Goal: Complete application form

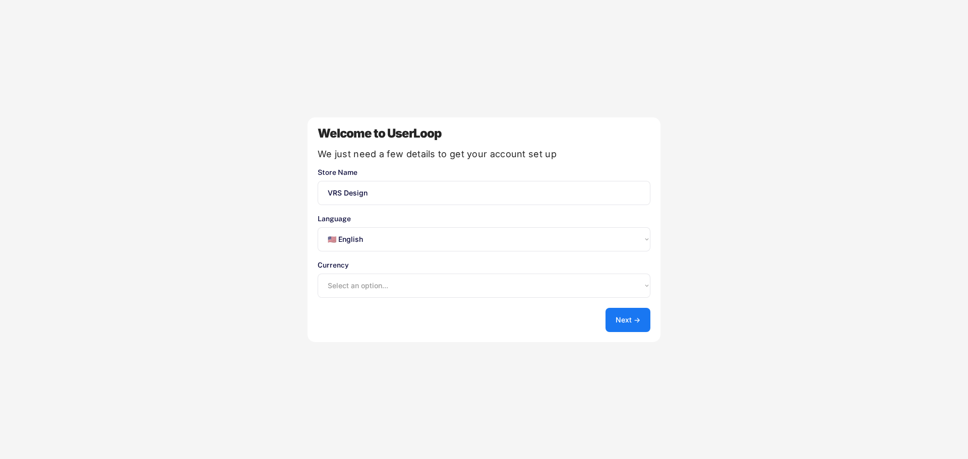
select select ""en""
select select ""1348695171700984260__LOOKUP__1635527639547x175194367885836100""
click at [631, 316] on button "Next →" at bounding box center [628, 320] width 45 height 24
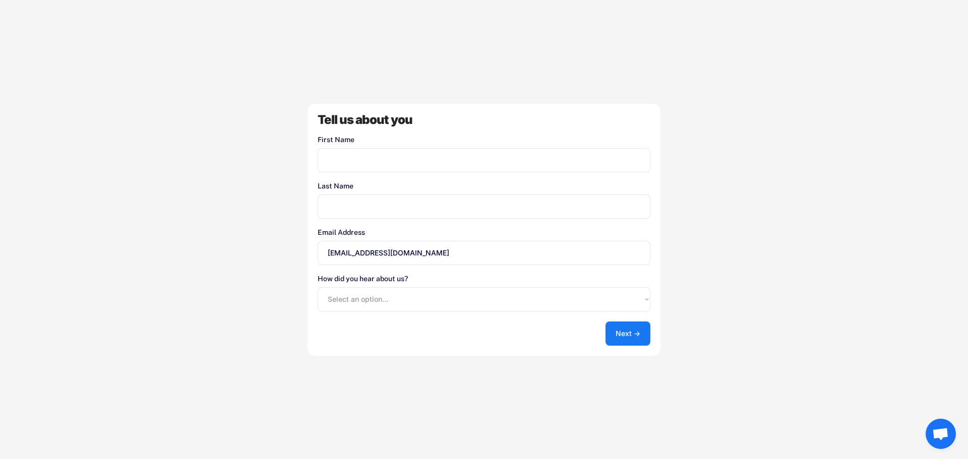
drag, startPoint x: 417, startPoint y: 165, endPoint x: 424, endPoint y: 161, distance: 8.6
click at [424, 161] on input "input" at bounding box center [484, 160] width 333 height 24
type input "[PERSON_NAME]"
type input "park"
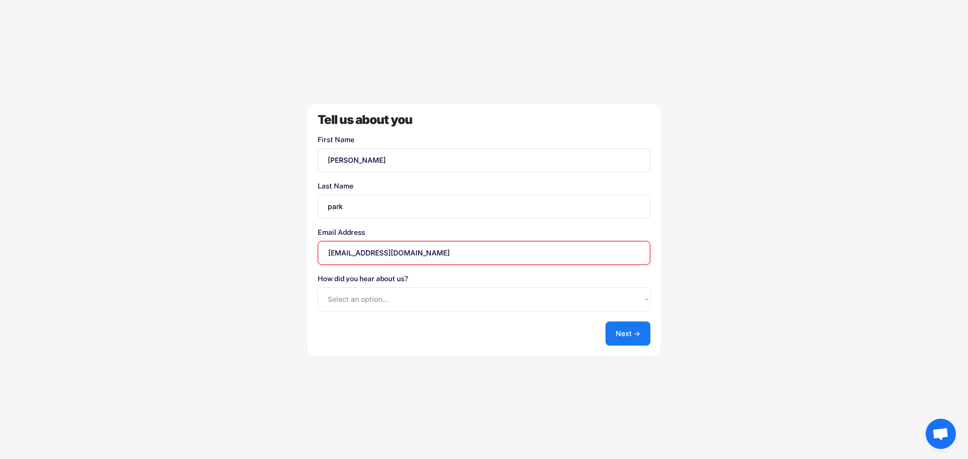
type input "[EMAIL_ADDRESS][DOMAIN_NAME]"
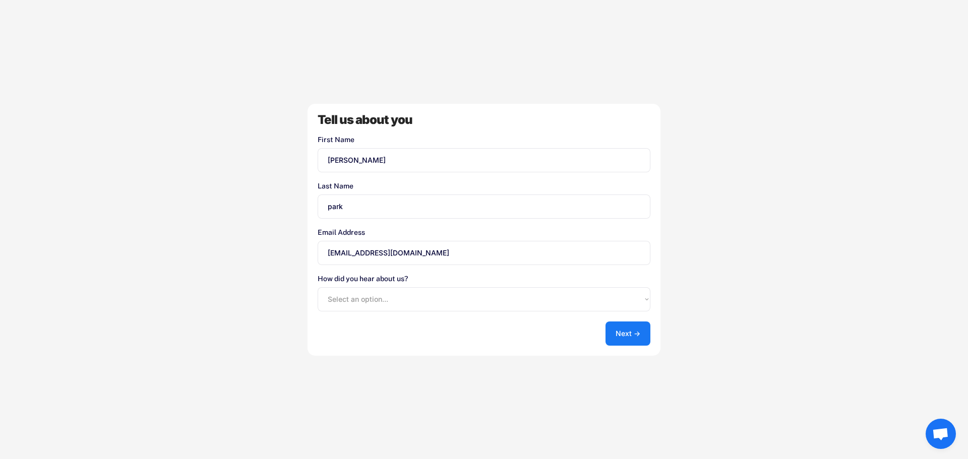
click at [429, 308] on select "Select an option... Shopify App Store Google UserLoop Blog Referred by a friend…" at bounding box center [484, 299] width 333 height 24
select select ""google""
click at [318, 287] on select "Select an option... Shopify App Store Google UserLoop Blog Referred by a friend…" at bounding box center [484, 299] width 333 height 24
click at [633, 333] on button "Next →" at bounding box center [628, 334] width 45 height 24
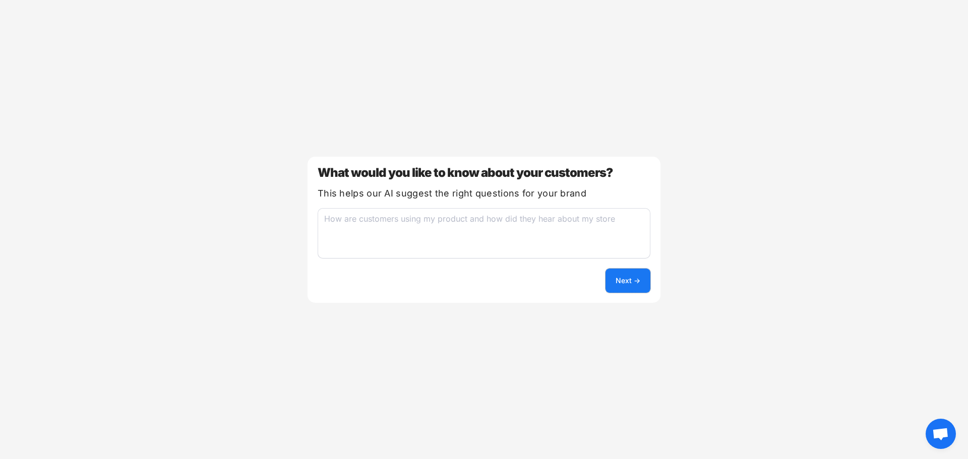
click at [625, 279] on button "Next →" at bounding box center [628, 281] width 45 height 24
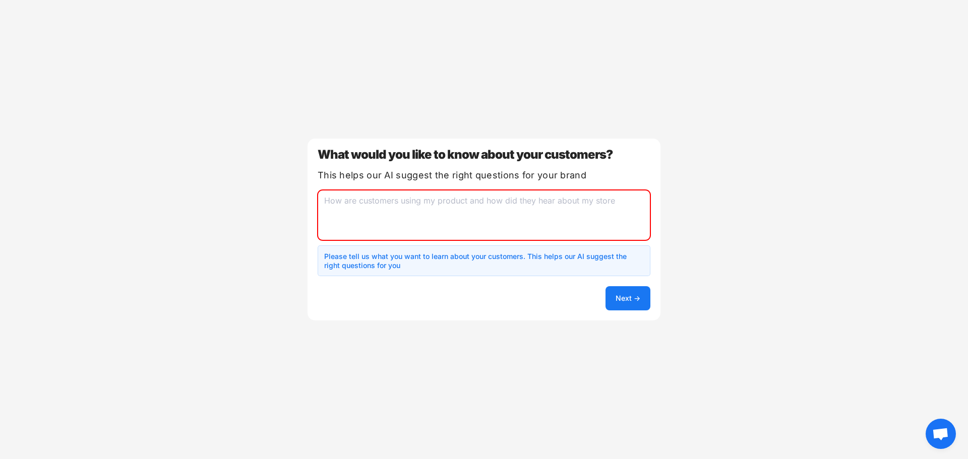
click at [468, 203] on textarea at bounding box center [484, 215] width 333 height 50
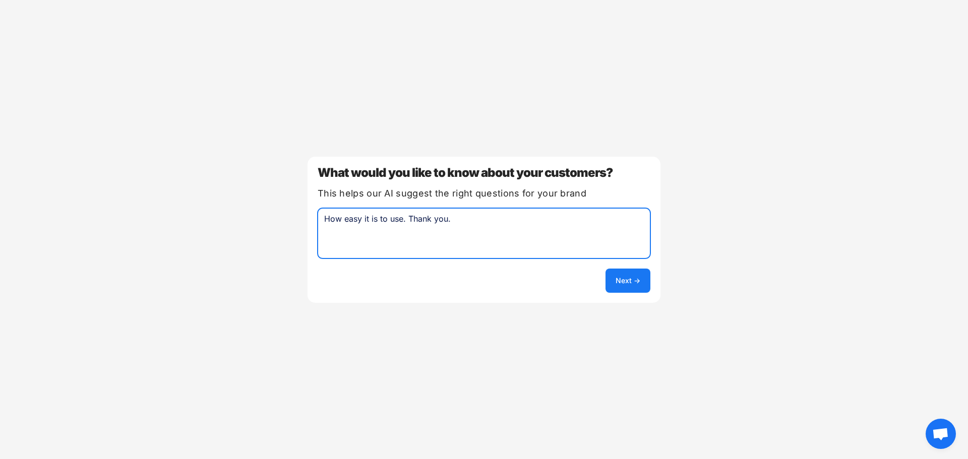
type textarea "How easy it is to use. Thank you."
click at [646, 277] on button "Next →" at bounding box center [628, 281] width 45 height 24
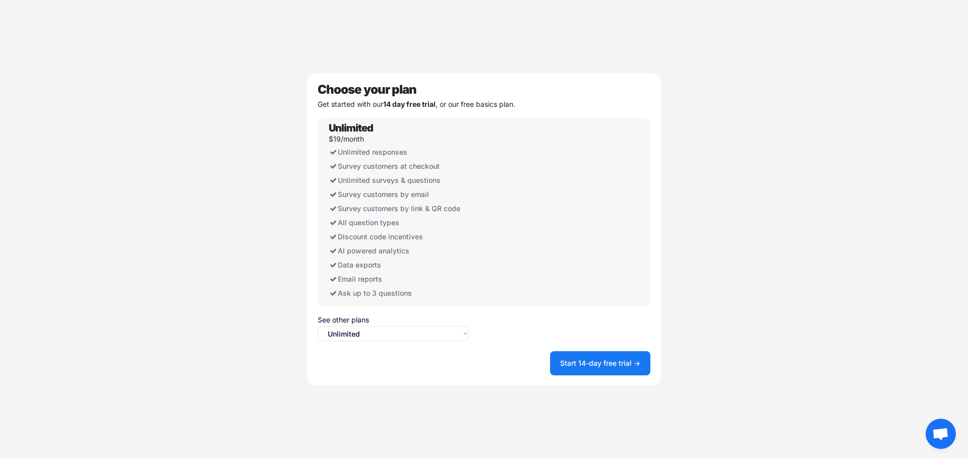
click at [393, 338] on select "Select an option... Unlimited Free" at bounding box center [393, 333] width 151 height 15
select select ""free0""
click at [318, 326] on select "Select an option... Unlimited Free" at bounding box center [393, 333] width 151 height 15
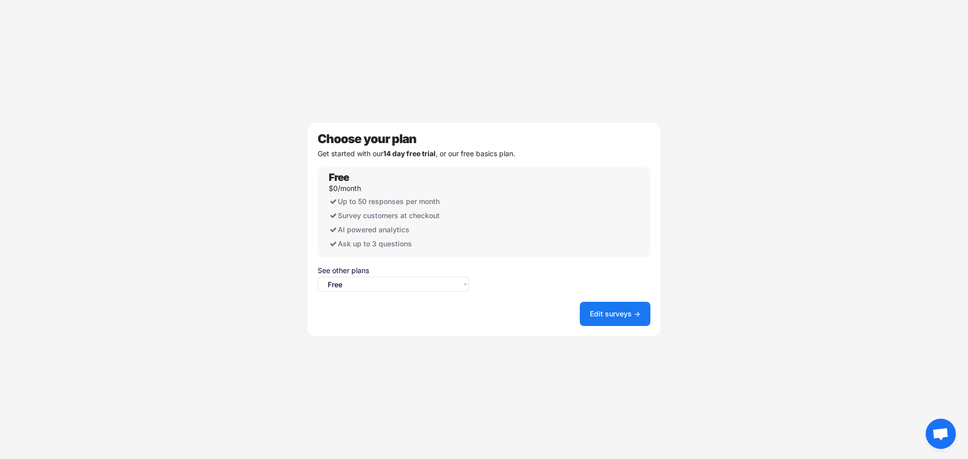
click at [621, 309] on button "Edit surveys →" at bounding box center [615, 314] width 71 height 24
